Goal: Task Accomplishment & Management: Manage account settings

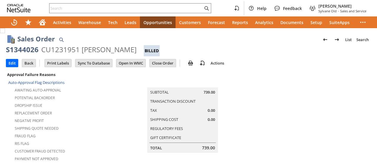
scroll to position [383, 0]
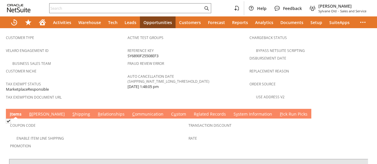
click at [71, 112] on link "S hipping" at bounding box center [81, 115] width 21 height 6
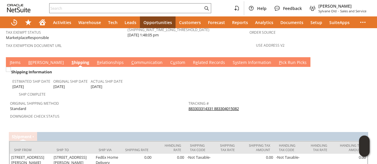
scroll to position [441, 0]
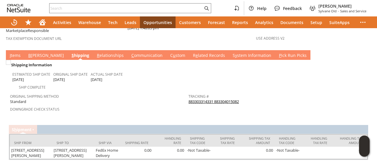
click at [13, 53] on link "I tems" at bounding box center [15, 56] width 14 height 6
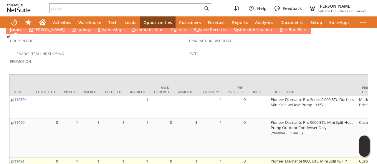
scroll to position [498, 0]
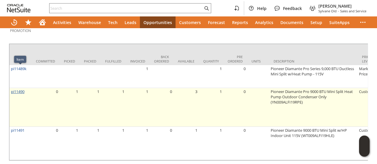
click at [21, 89] on link "pi11490" at bounding box center [18, 91] width 14 height 5
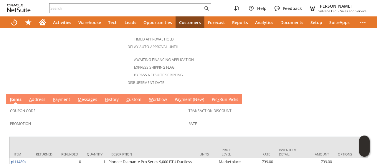
click at [44, 97] on link "A ddress" at bounding box center [37, 100] width 19 height 6
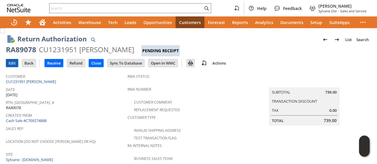
click at [12, 63] on input "Edit" at bounding box center [12, 63] width 12 height 8
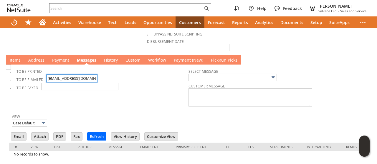
click at [76, 75] on input "zz7blvyt9bq4p3d@marketplace.amazon.com" at bounding box center [71, 79] width 51 height 8
click at [77, 75] on input "zz7blvyt9bq4p3d@marketplace.amazon.com" at bounding box center [71, 79] width 51 height 8
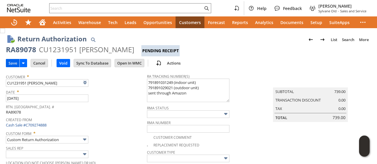
type input "ckayv@icloud.com"
click at [14, 62] on input "Save" at bounding box center [12, 63] width 13 height 8
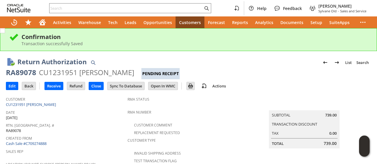
scroll to position [235, 0]
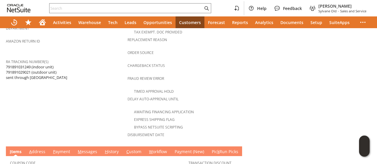
click at [41, 149] on link "A ddress" at bounding box center [37, 152] width 19 height 6
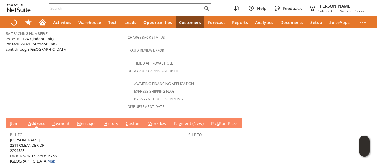
scroll to position [272, 0]
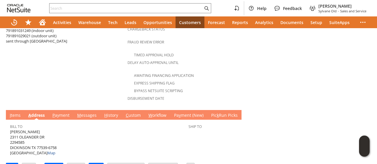
click at [14, 129] on span "[PERSON_NAME] [STREET_ADDRESS] Map" at bounding box center [33, 142] width 46 height 27
drag, startPoint x: 14, startPoint y: 124, endPoint x: 41, endPoint y: 122, distance: 27.4
click at [41, 129] on span "[PERSON_NAME] [STREET_ADDRESS] Map" at bounding box center [33, 142] width 46 height 27
copy span "2311 OLEANDER DR"
click at [14, 129] on span "Cindy Vackar 2311 OLEANDER DR 2294585 DICKINSON TX 77539-6758 United States Map" at bounding box center [33, 142] width 46 height 27
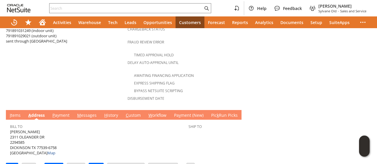
drag, startPoint x: 14, startPoint y: 119, endPoint x: 29, endPoint y: 118, distance: 15.6
click at [29, 129] on span "Cindy Vackar 2311 OLEANDER DR 2294585 DICKINSON TX 77539-6758 United States Map" at bounding box center [33, 142] width 46 height 27
copy span "[PERSON_NAME]"
click at [90, 113] on link "M essages" at bounding box center [87, 116] width 22 height 6
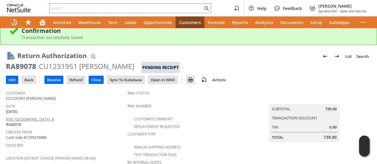
scroll to position [0, 0]
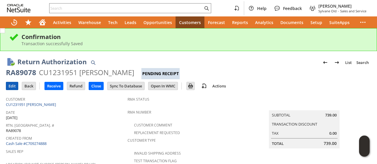
click at [14, 86] on input "Edit" at bounding box center [12, 86] width 12 height 8
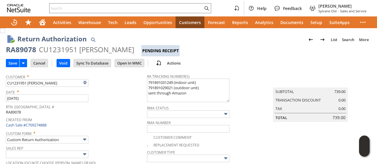
click at [23, 51] on div "RA89078" at bounding box center [21, 49] width 30 height 9
copy div "RA89078"
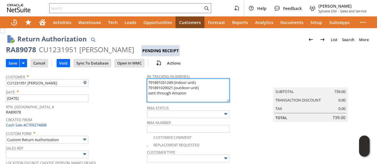
drag, startPoint x: 137, startPoint y: 87, endPoint x: 201, endPoint y: 92, distance: 63.8
click at [201, 92] on textarea "791891031249 (indoor unit) 791891029021 (outdoor unit) sent through Amazon" at bounding box center [188, 91] width 82 height 24
paste textarea "Successfully finalized the shipment 791926109270"
click at [147, 87] on textarea "791891031249 (indoor unit) 791891029021 (outdoor unit) sent through Amazon" at bounding box center [188, 91] width 82 height 24
drag, startPoint x: 145, startPoint y: 87, endPoint x: 182, endPoint y: 88, distance: 37.7
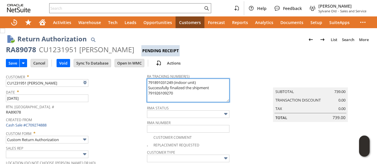
click at [179, 88] on textarea "791891031249 (indoor unit) 791891029021 (outdoor unit) sent through Amazon" at bounding box center [188, 91] width 82 height 24
click at [190, 89] on textarea "791891031249 (indoor unit) 791891029021 (outdoor unit) sent through Amazon" at bounding box center [188, 91] width 82 height 24
click at [191, 89] on textarea "791891031249 (indoor unit) 791891029021 (outdoor unit) sent through Amazon" at bounding box center [188, 91] width 82 height 24
drag, startPoint x: 191, startPoint y: 89, endPoint x: 150, endPoint y: 88, distance: 40.6
click at [150, 88] on textarea "791891031249 (indoor unit) 791891029021 (outdoor unit) sent through Amazon" at bounding box center [188, 91] width 82 height 24
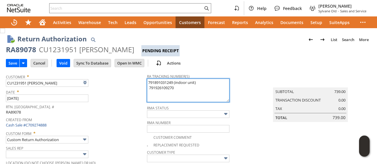
click at [175, 89] on textarea "791891031249 (indoor unit) 791891029021 (outdoor unit) sent through Amazon" at bounding box center [188, 91] width 82 height 24
paste textarea "791926111053"
type textarea "791891031249 (indoor unit) 791926109270 outdoor 791926111053 lineset"
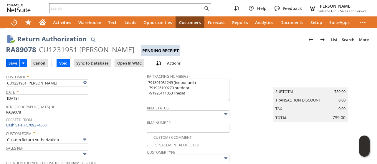
click at [12, 64] on input "Save" at bounding box center [12, 63] width 13 height 8
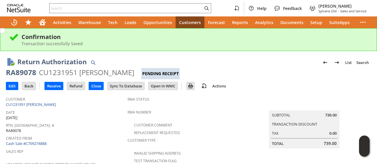
click at [268, 65] on div "Return Authorization List Search" at bounding box center [193, 62] width 353 height 11
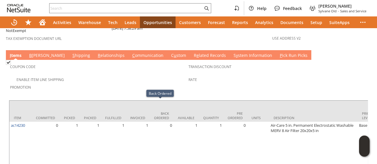
drag, startPoint x: 170, startPoint y: 57, endPoint x: 159, endPoint y: 51, distance: 12.8
click at [170, 76] on div "Enable Item Line Shipping" at bounding box center [99, 79] width 178 height 7
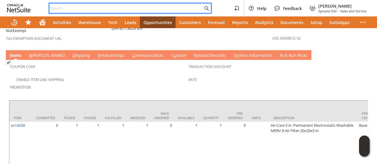
paste input "2762005651"
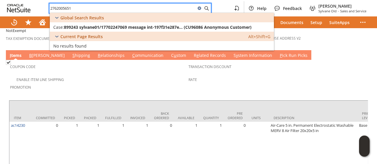
type input "2762005651"
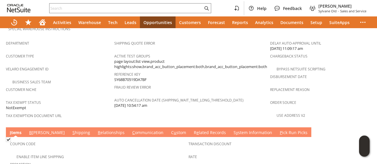
scroll to position [437, 0]
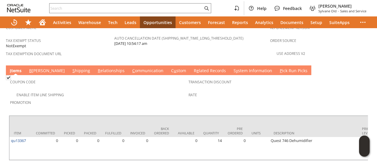
click at [131, 68] on link "C ommunication" at bounding box center [148, 71] width 34 height 6
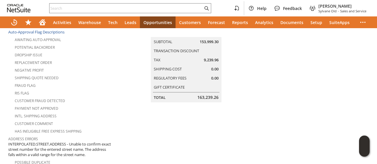
scroll to position [0, 0]
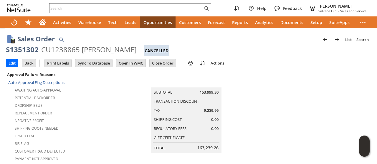
drag, startPoint x: 255, startPoint y: 90, endPoint x: 260, endPoint y: 86, distance: 6.7
click at [255, 90] on td "Summary Subtotal 153,999.30 Transaction Discount Tax 9,239.96 Shipping Cost 0.0…" at bounding box center [192, 112] width 156 height 82
